Goal: Find specific page/section: Find specific page/section

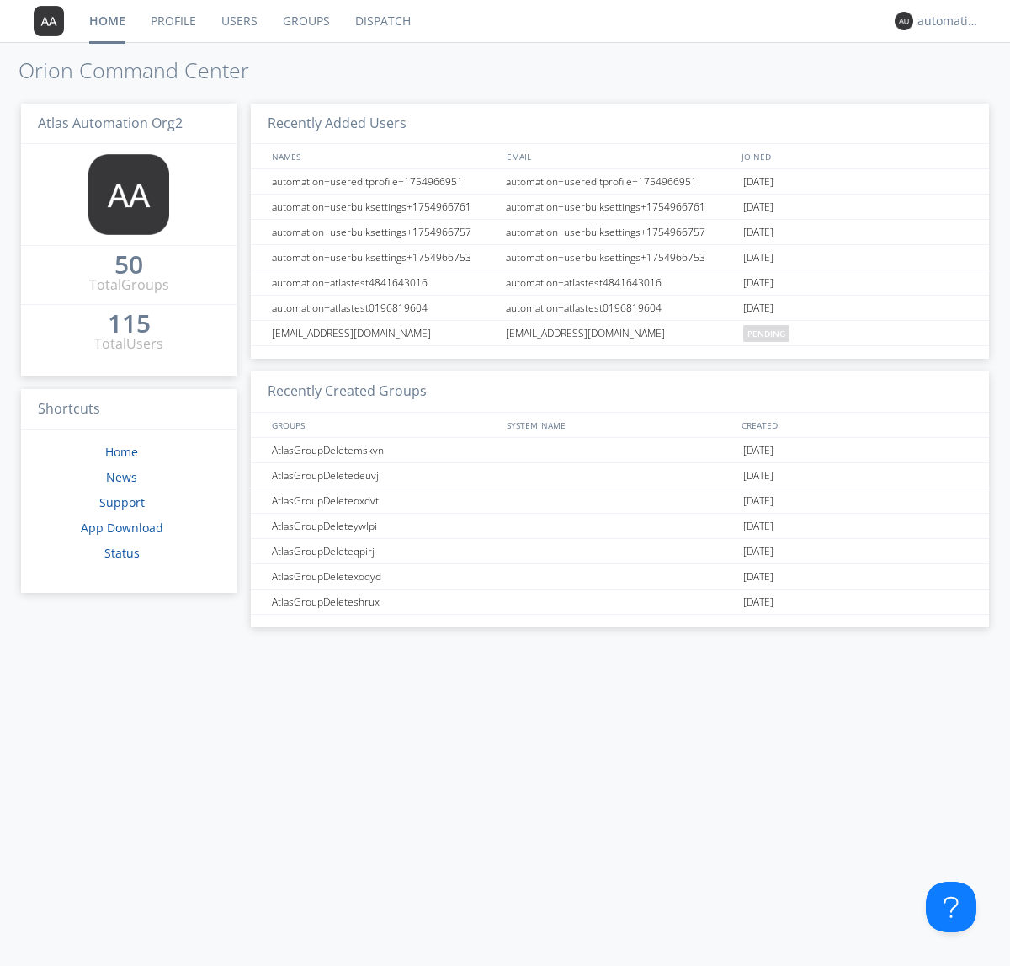
click at [381, 21] on link "Dispatch" at bounding box center [383, 21] width 81 height 42
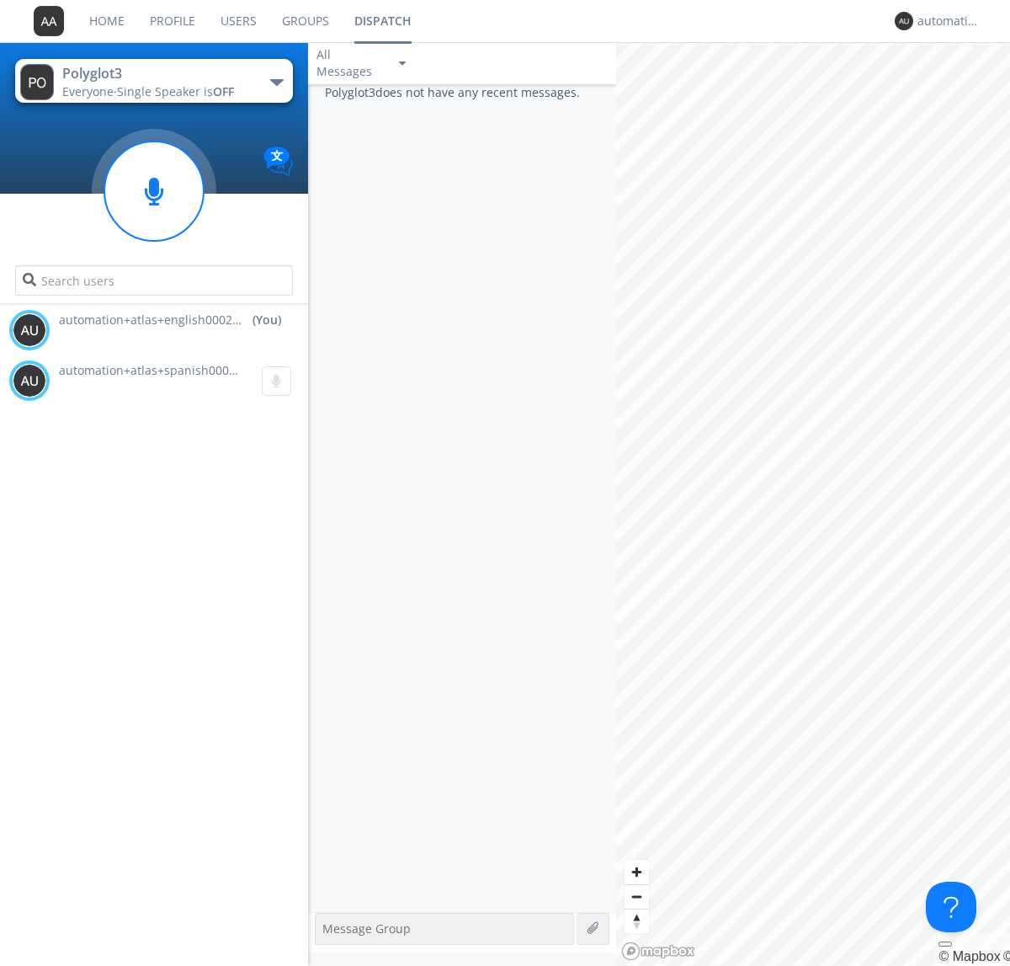
click at [276, 82] on div "button" at bounding box center [276, 82] width 13 height 7
click at [0, 0] on span "Polyglot2" at bounding box center [0, 0] width 0 height 0
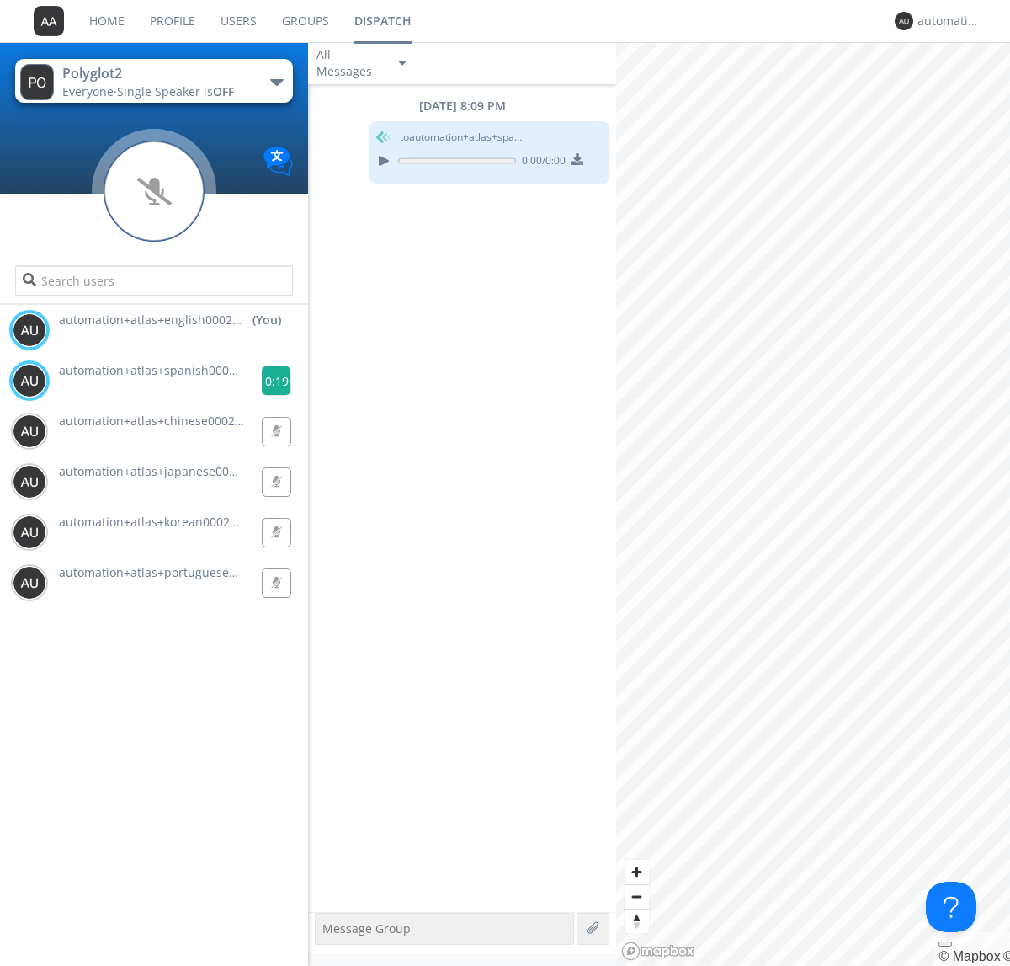
click at [269, 381] on g at bounding box center [276, 380] width 29 height 29
click at [945, 21] on div "automation+atlas+english0002+org2" at bounding box center [949, 21] width 63 height 17
